Goal: Navigation & Orientation: Find specific page/section

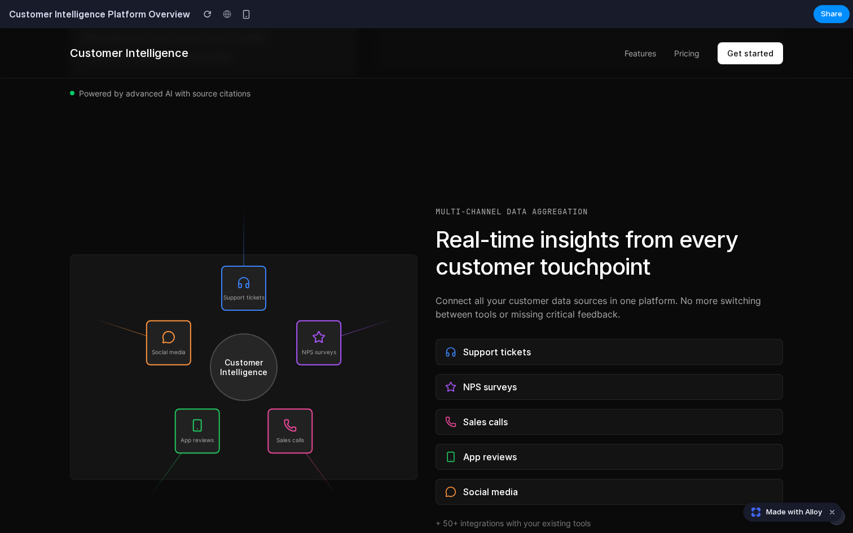
scroll to position [709, 0]
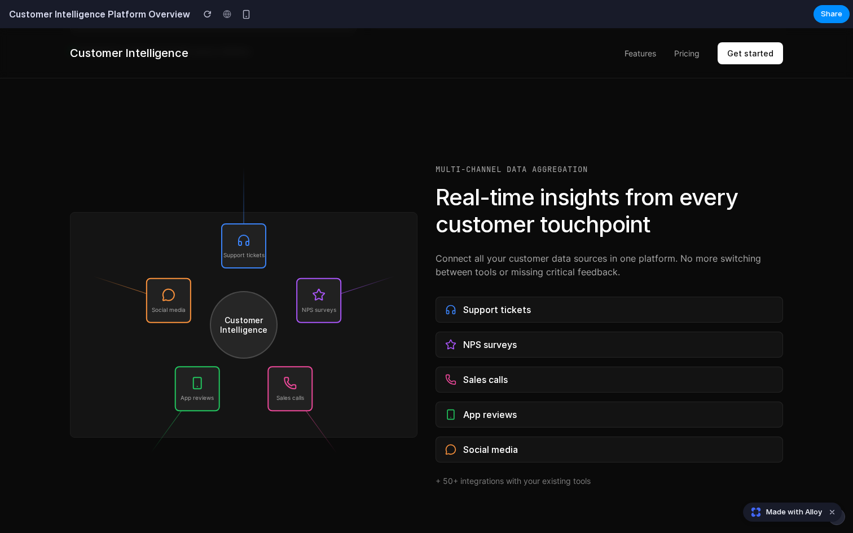
click at [517, 319] on div "Support tickets" at bounding box center [608, 310] width 347 height 26
click at [481, 351] on div "NPS surveys" at bounding box center [608, 345] width 347 height 26
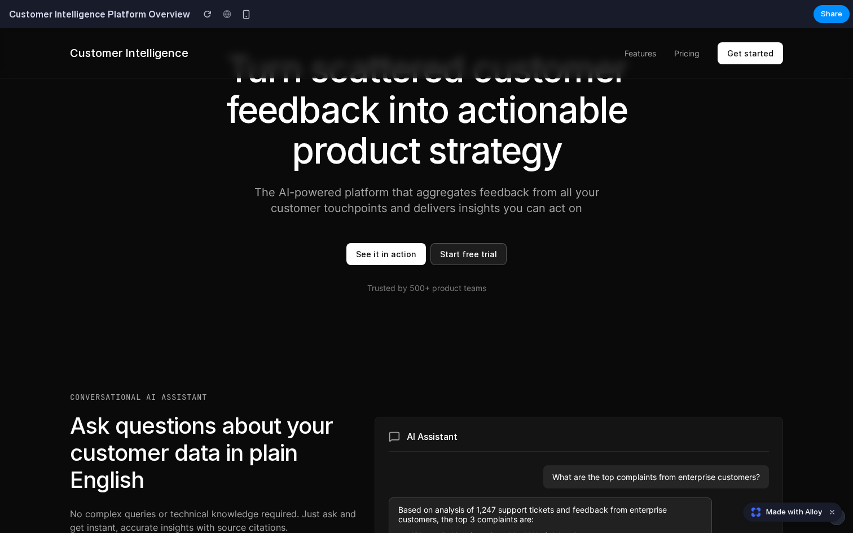
scroll to position [10, 0]
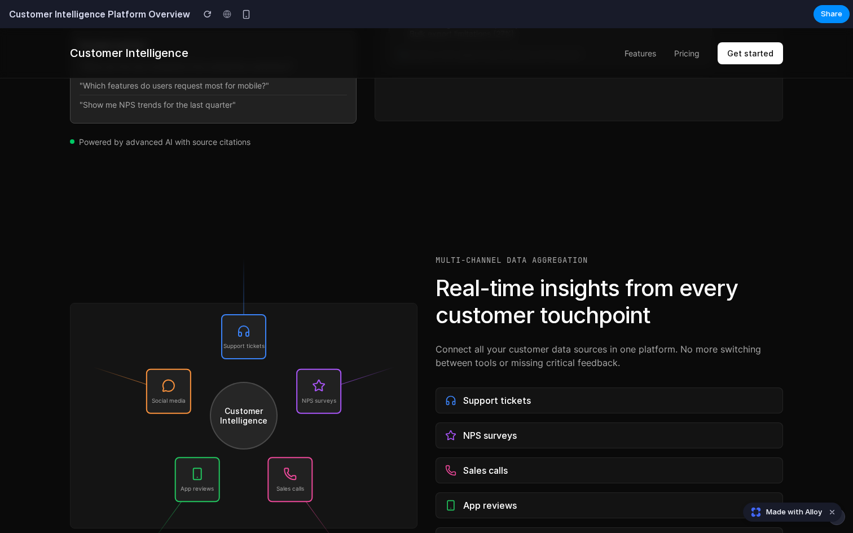
scroll to position [716, 0]
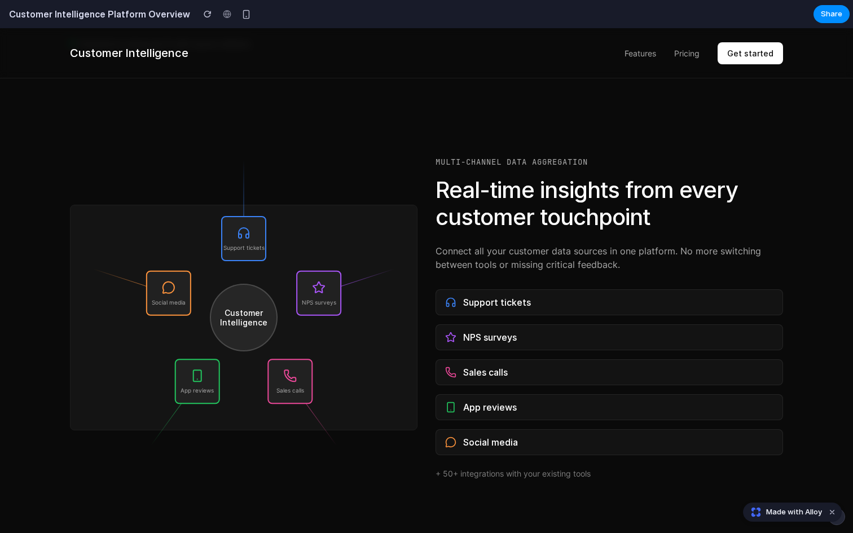
click at [581, 245] on p "Connect all your customer data sources in one platform. No more switching betwe…" at bounding box center [608, 257] width 347 height 27
